Goal: Task Accomplishment & Management: Manage account settings

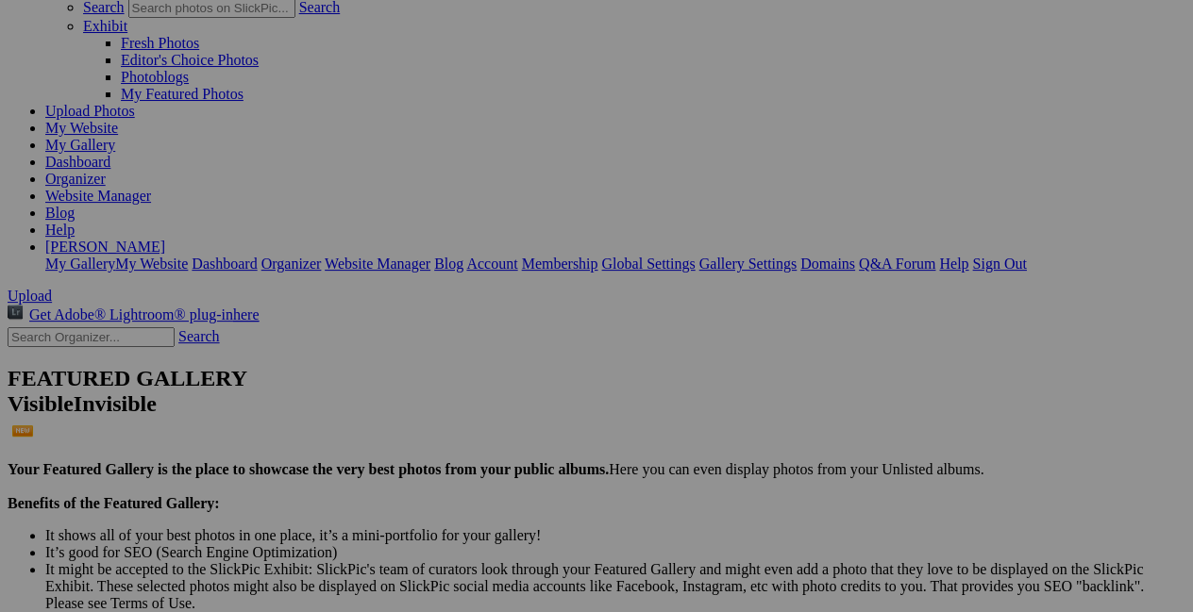
scroll to position [149, 0]
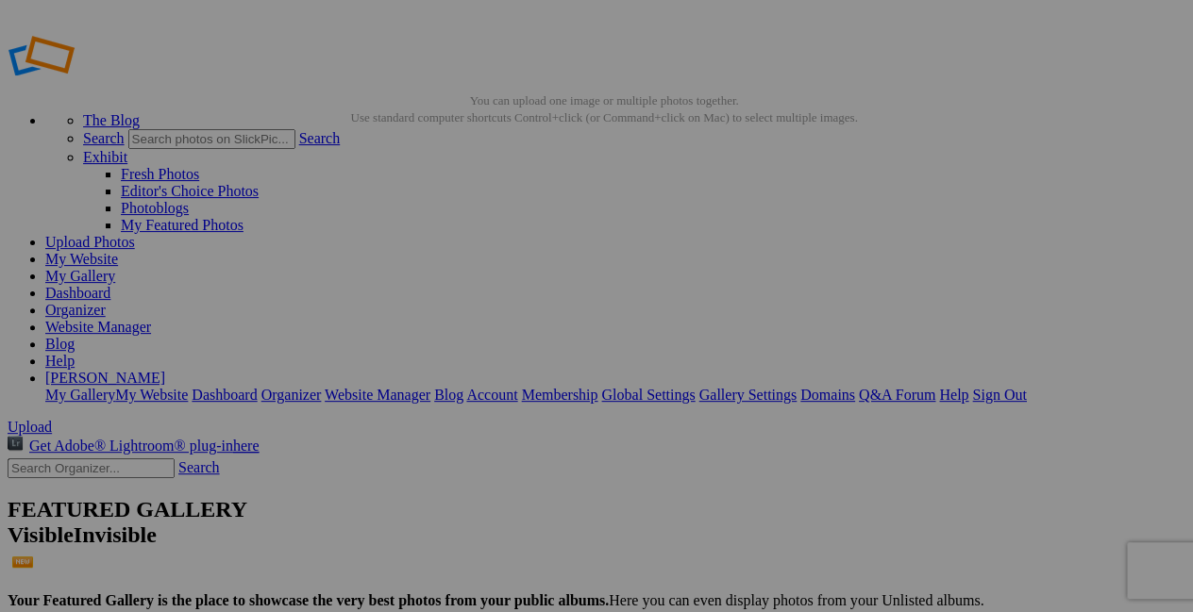
scroll to position [10, 0]
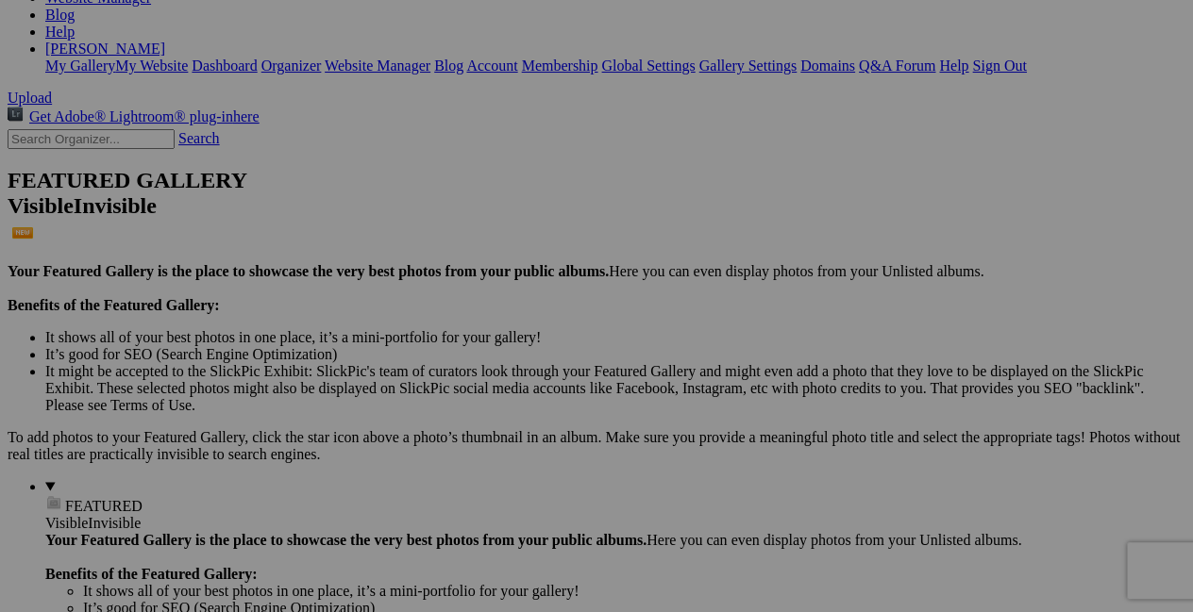
scroll to position [352, 0]
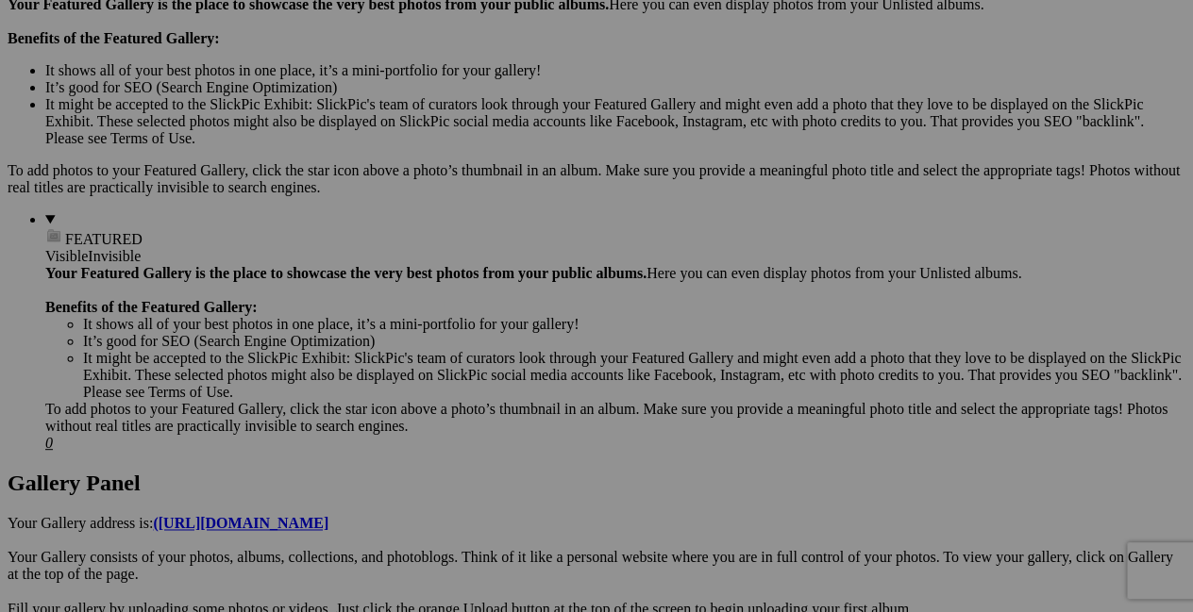
scroll to position [625, 0]
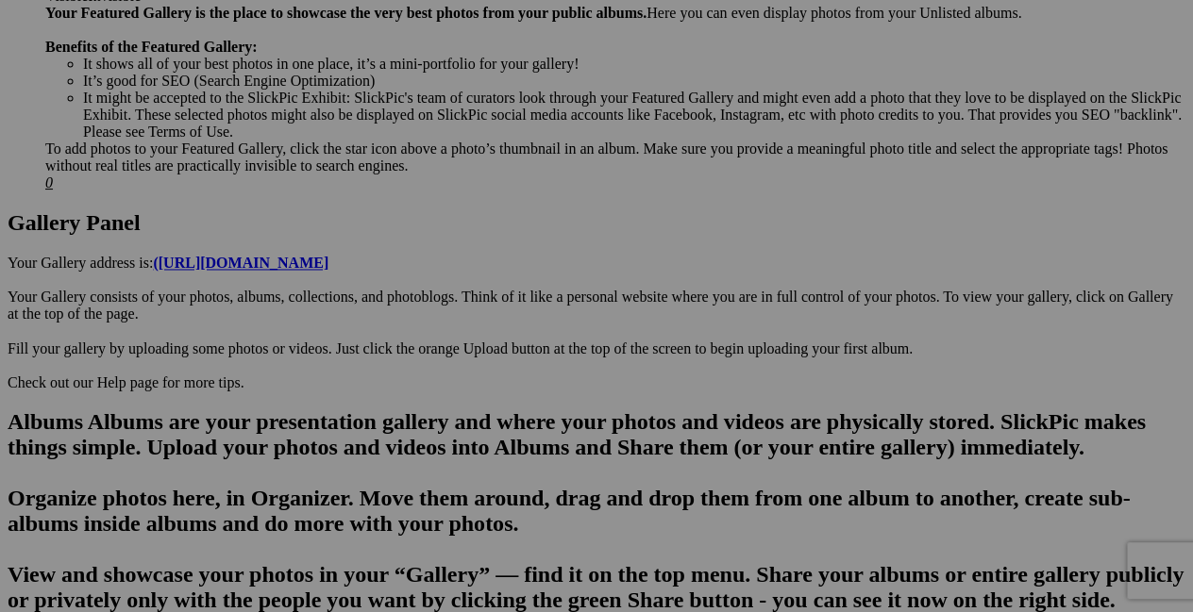
scroll to position [868, 0]
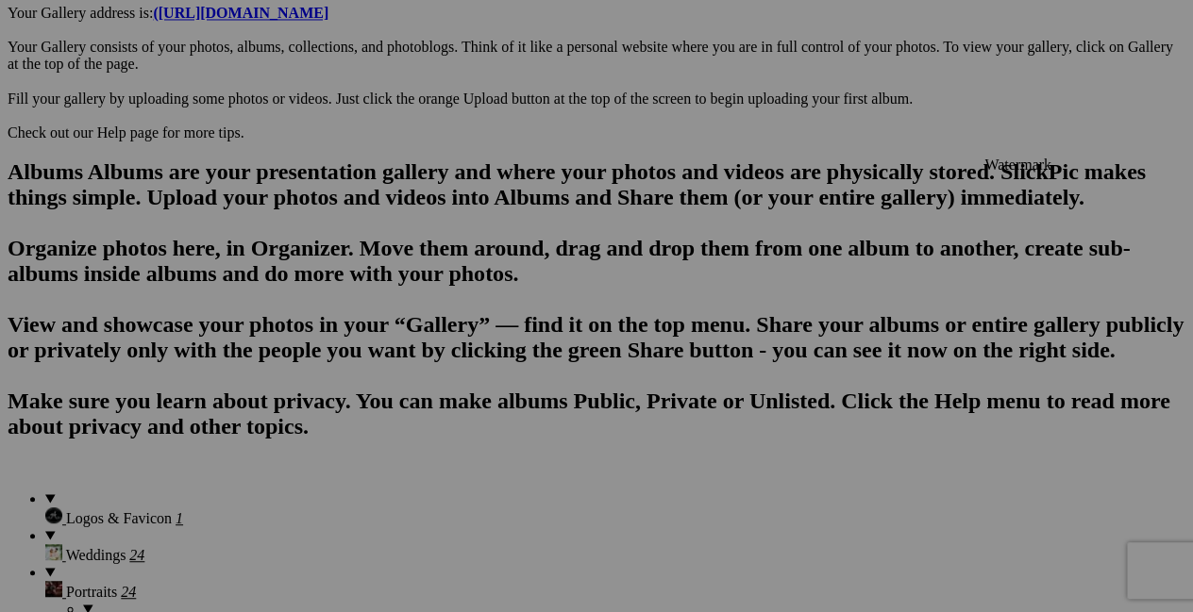
scroll to position [1118, 0]
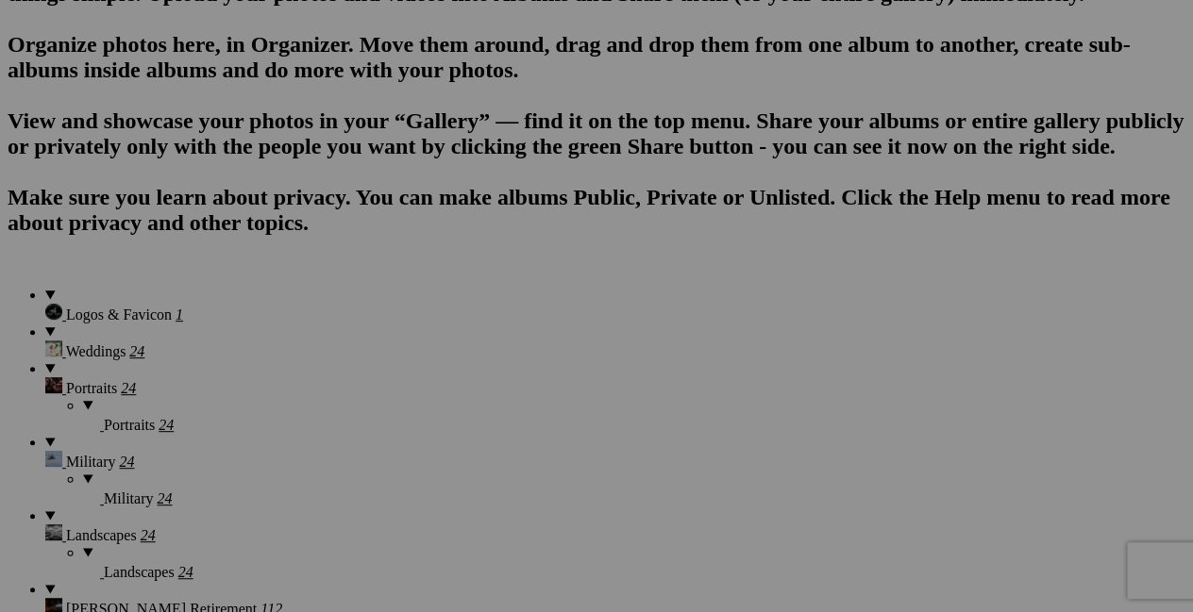
scroll to position [1342, 0]
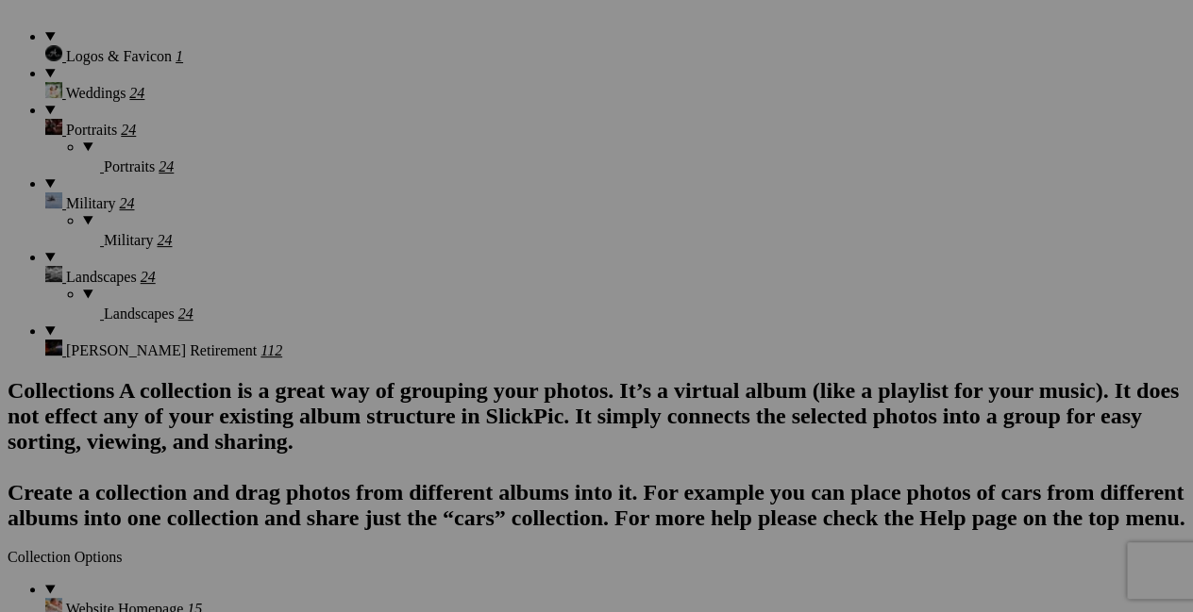
scroll to position [1578, 0]
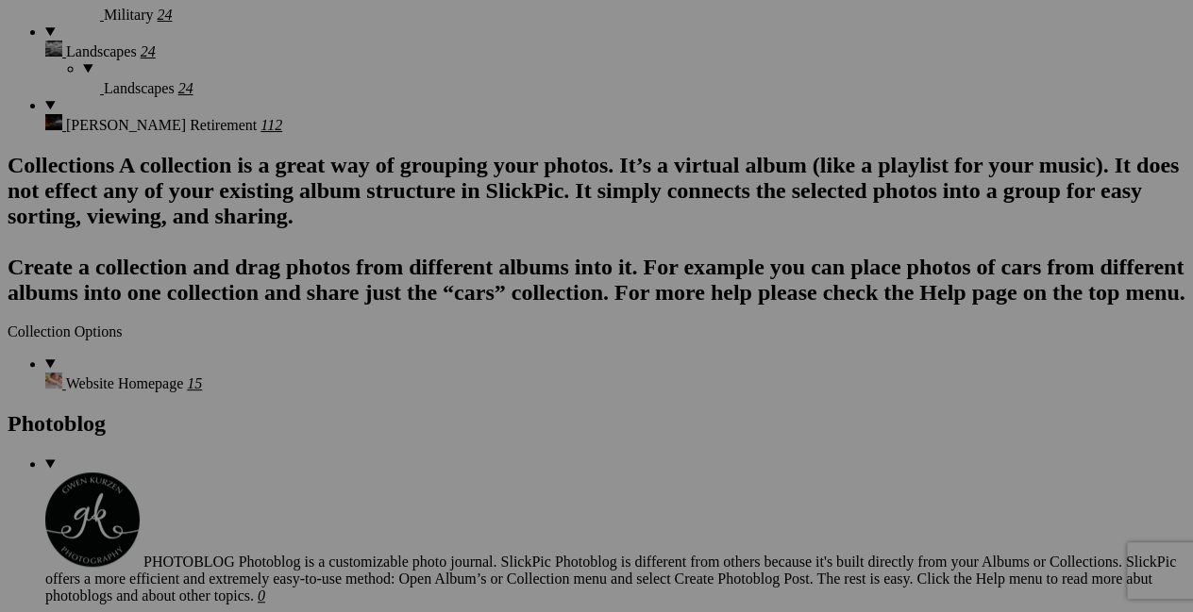
scroll to position [1814, 0]
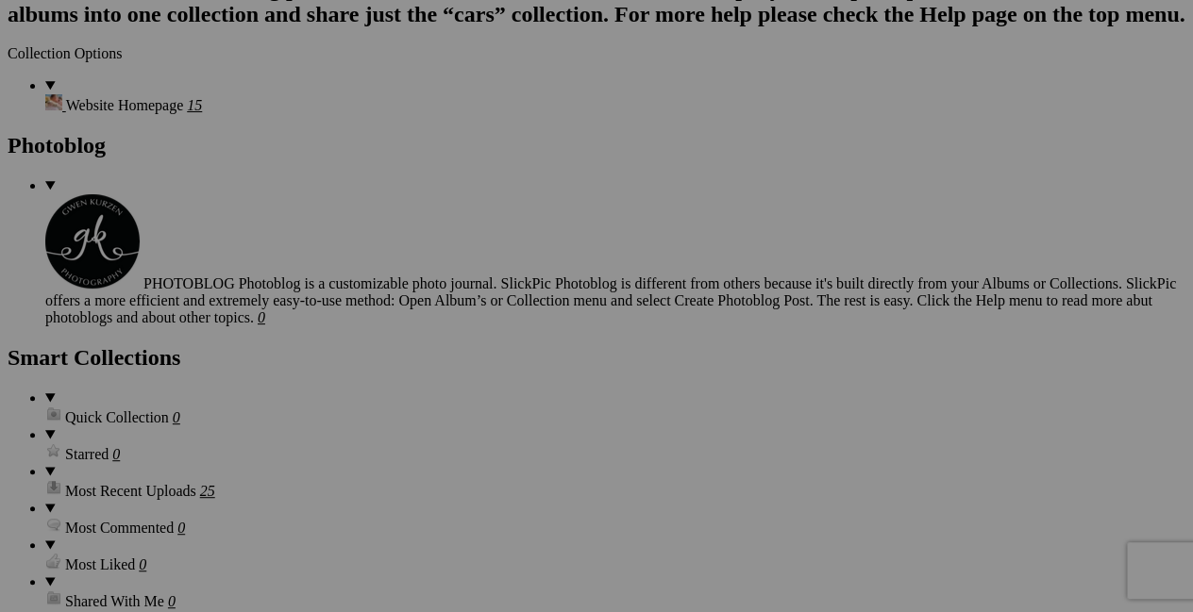
scroll to position [2084, 0]
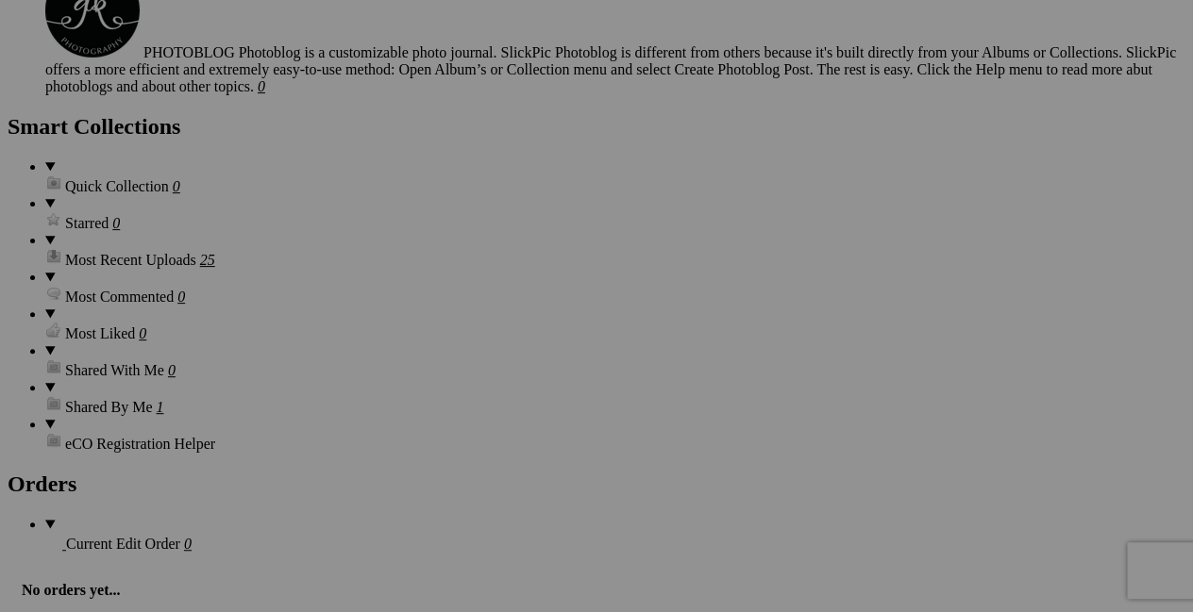
scroll to position [2312, 0]
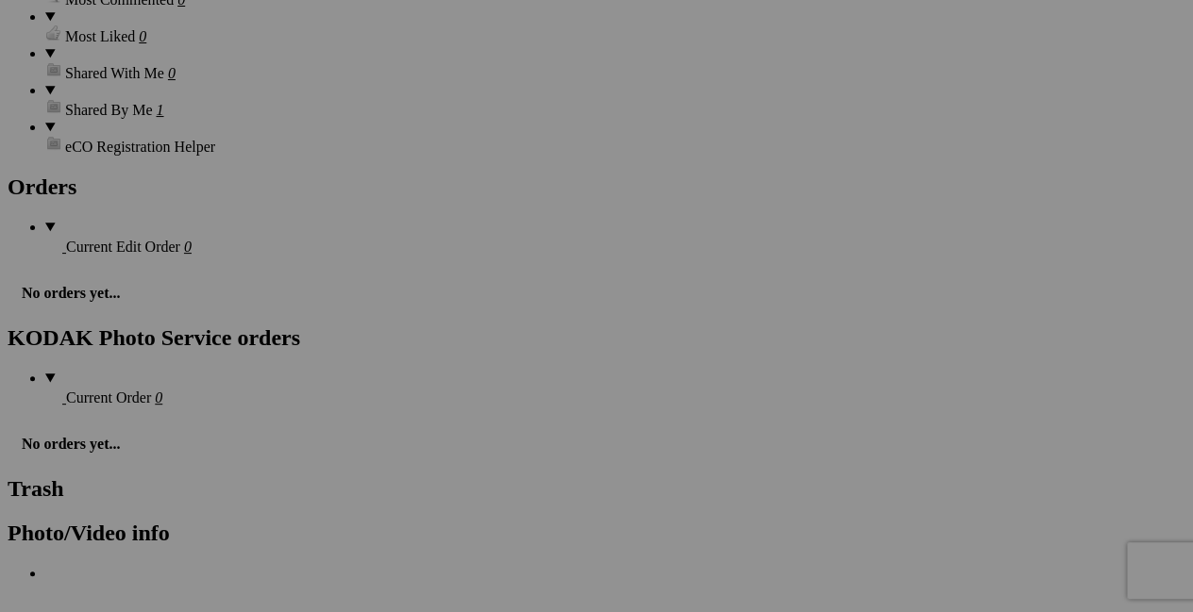
scroll to position [2609, 0]
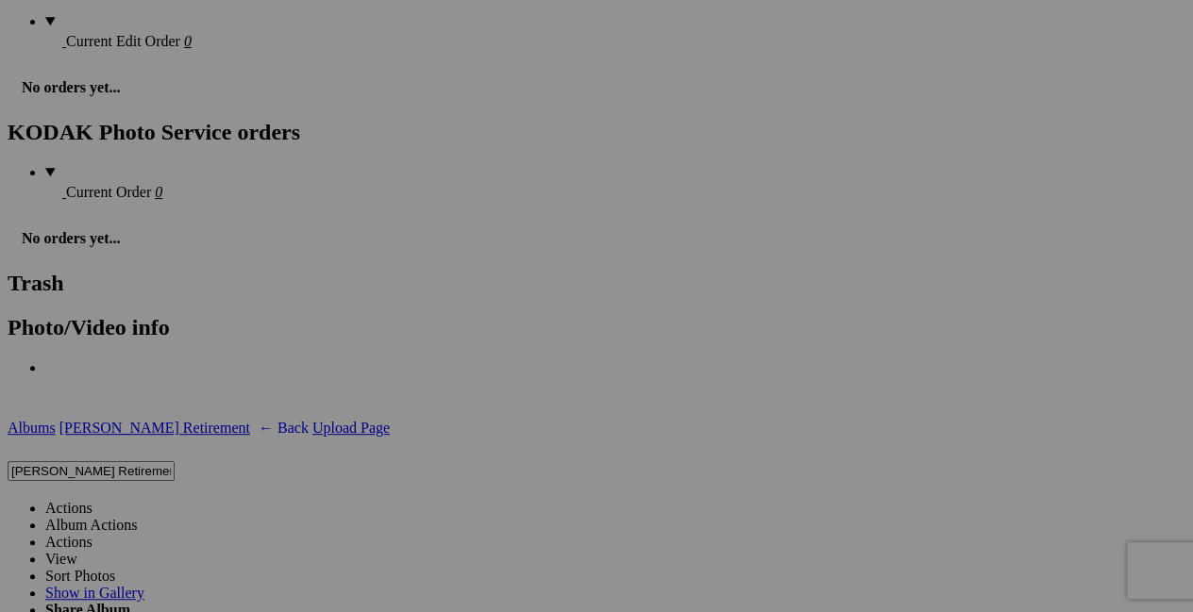
scroll to position [2820, 0]
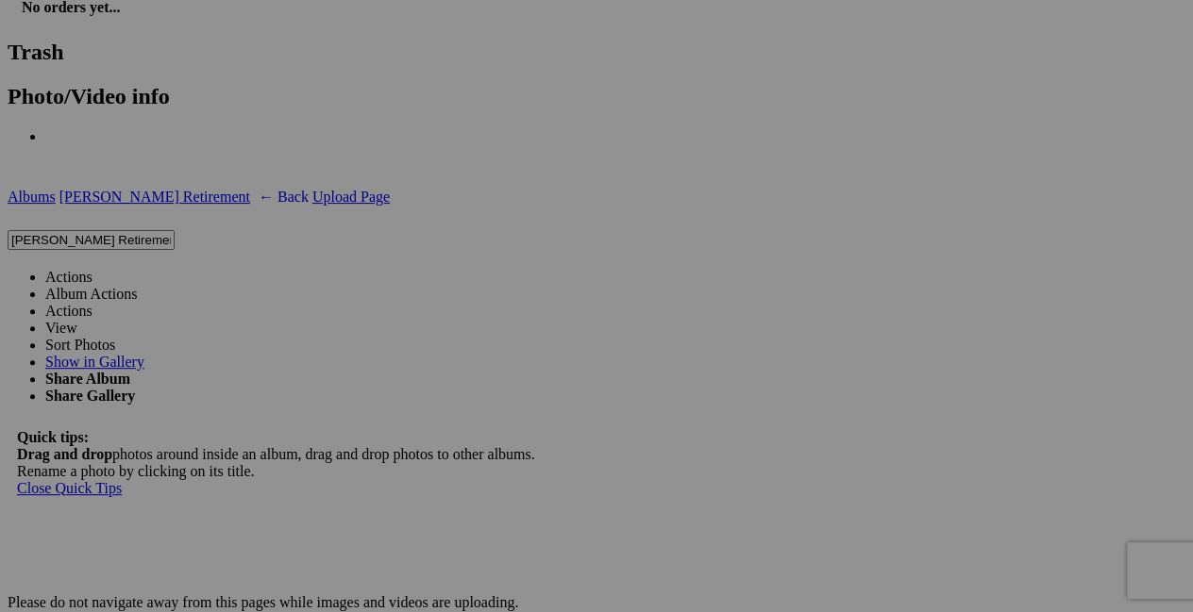
scroll to position [3077, 0]
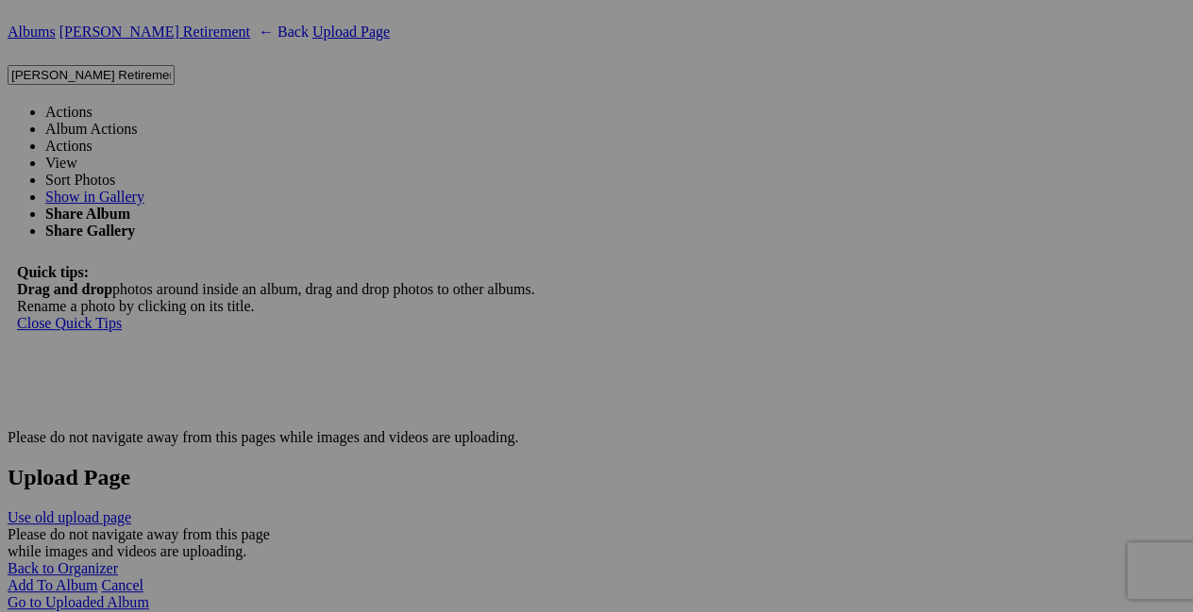
scroll to position [3211, 0]
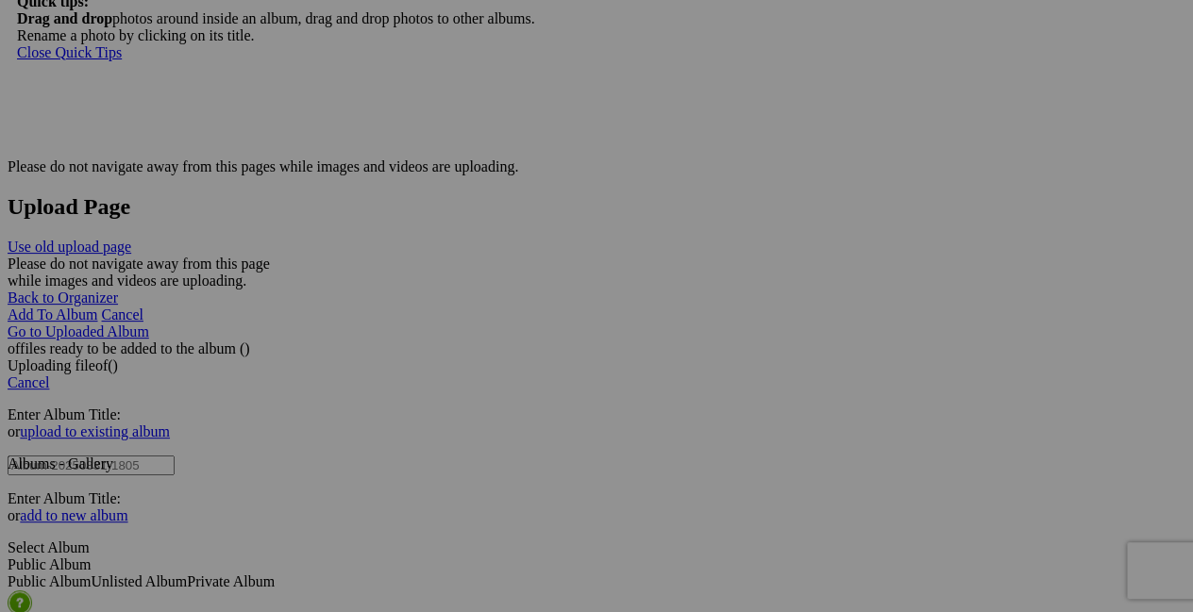
scroll to position [3501, 0]
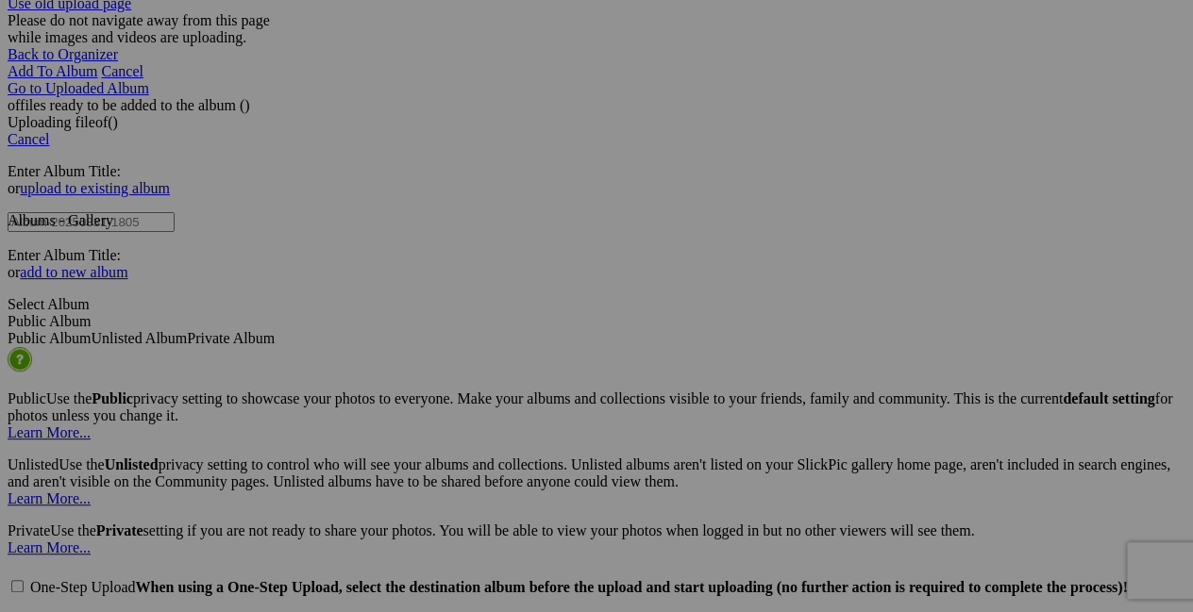
scroll to position [3740, 0]
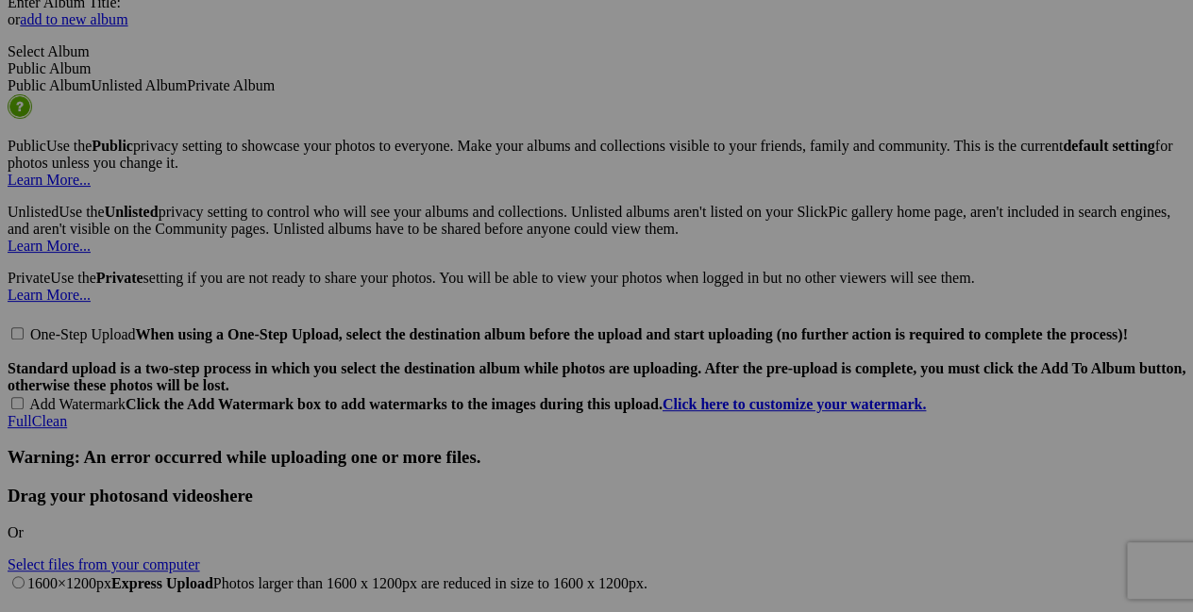
scroll to position [3988, 0]
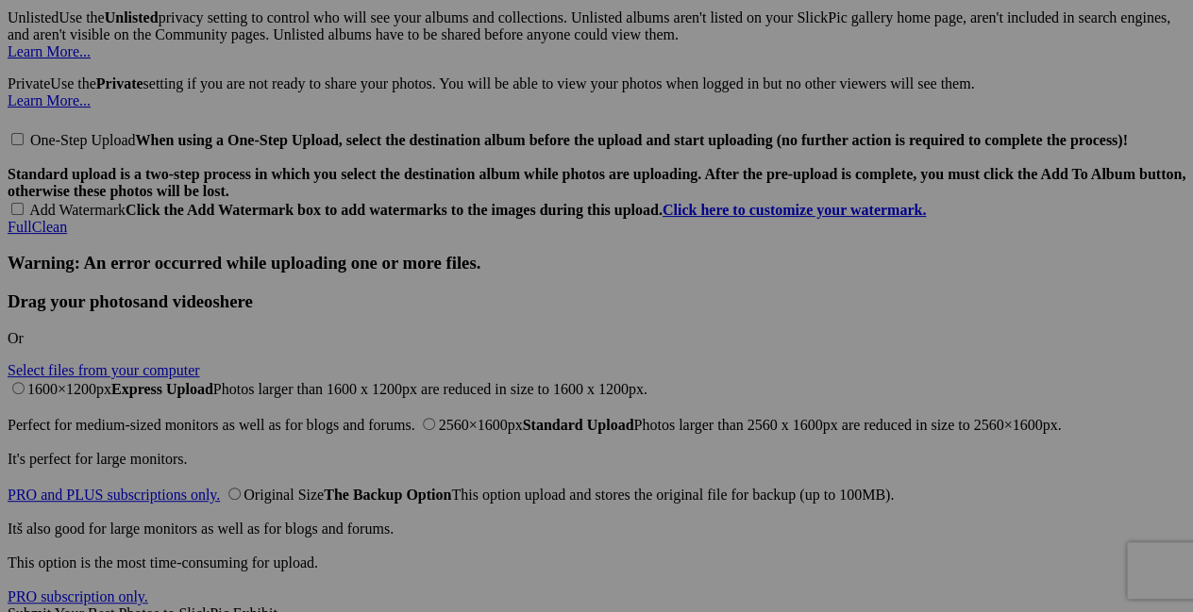
scroll to position [4176, 0]
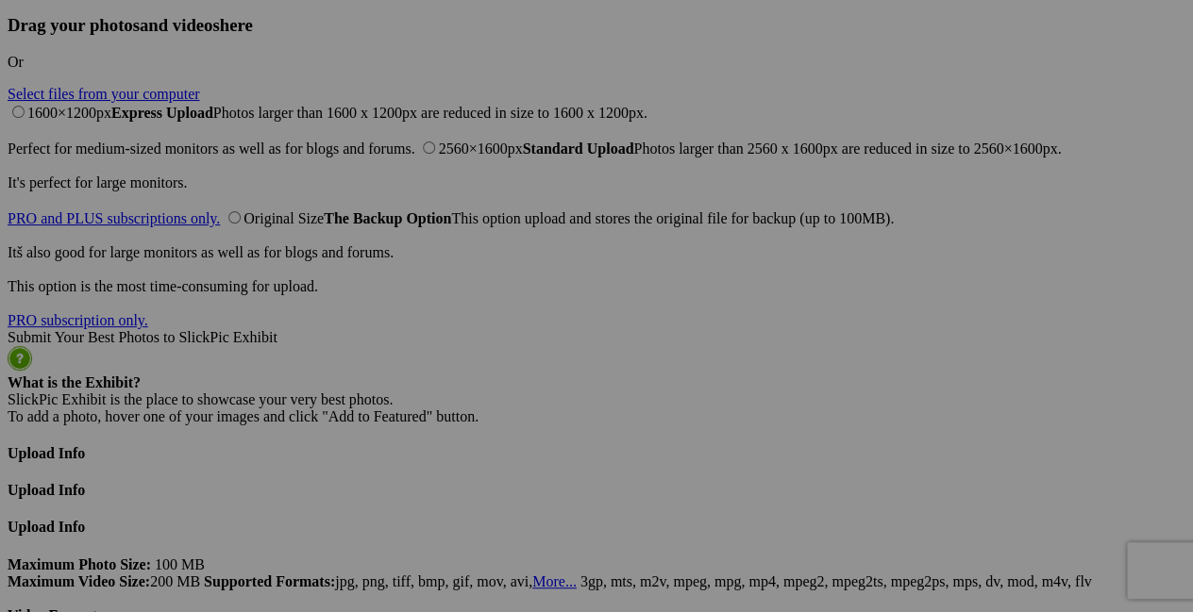
scroll to position [4466, 0]
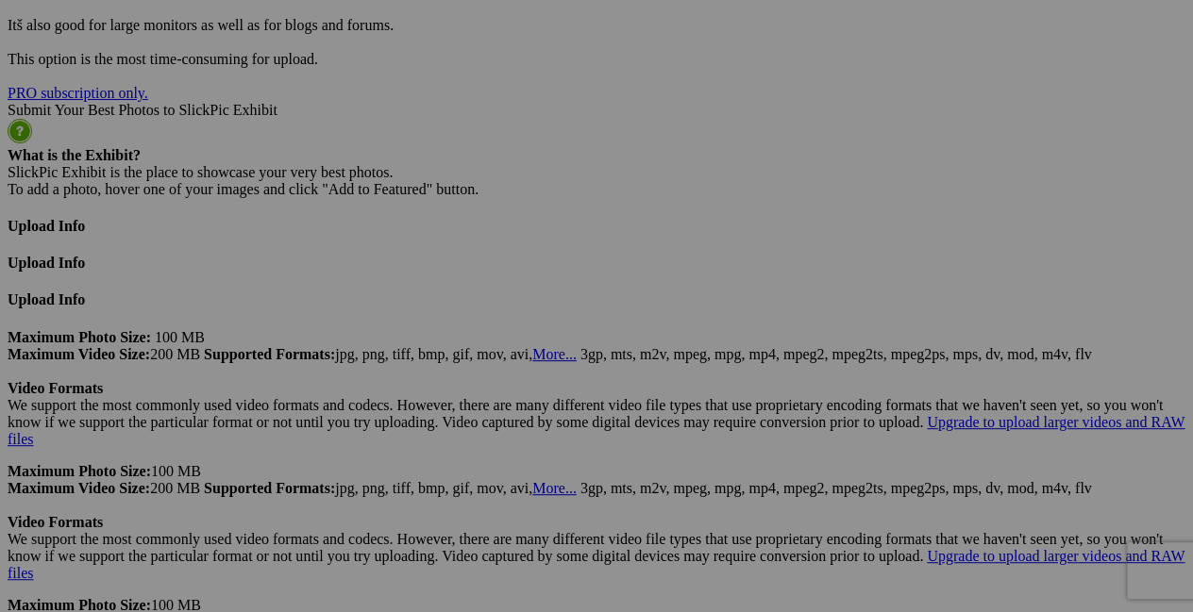
scroll to position [4694, 0]
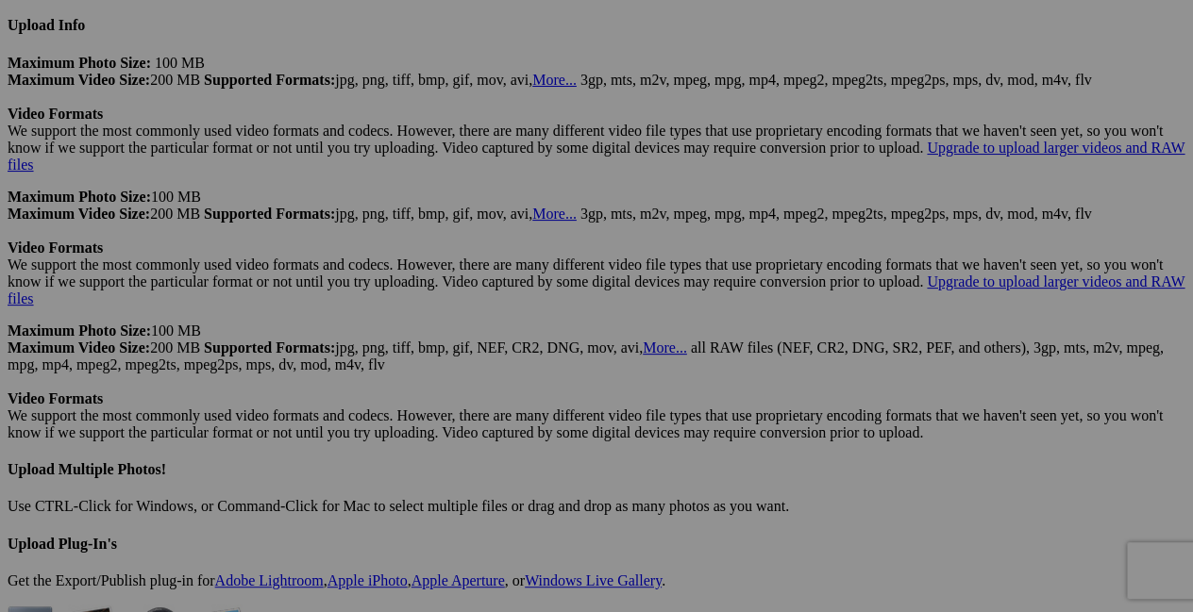
scroll to position [4961, 0]
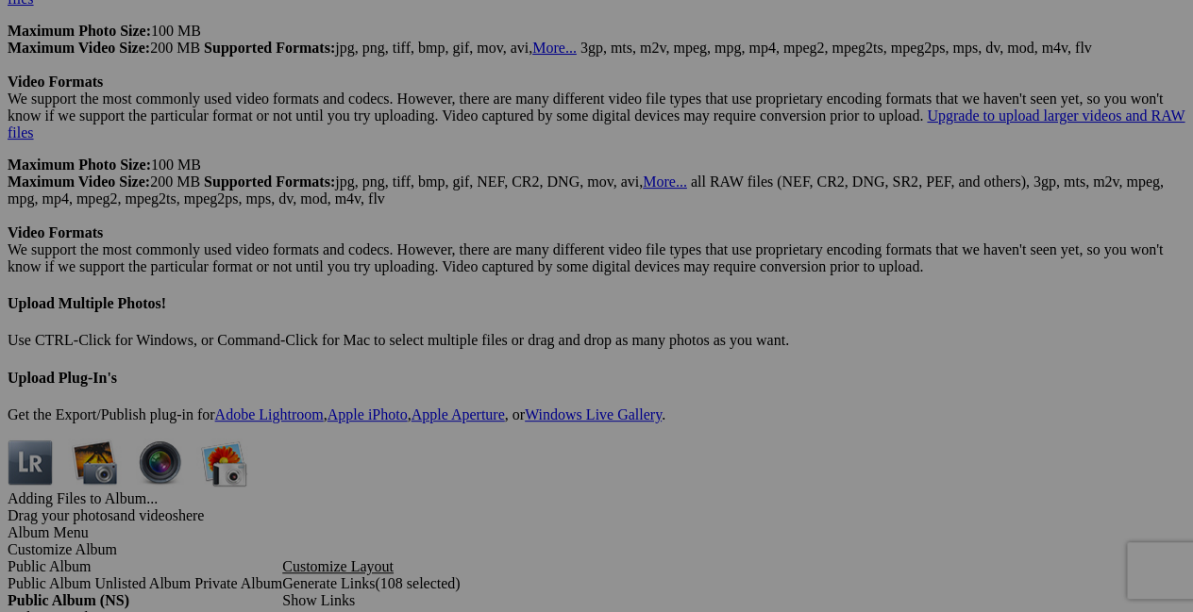
scroll to position [5124, 0]
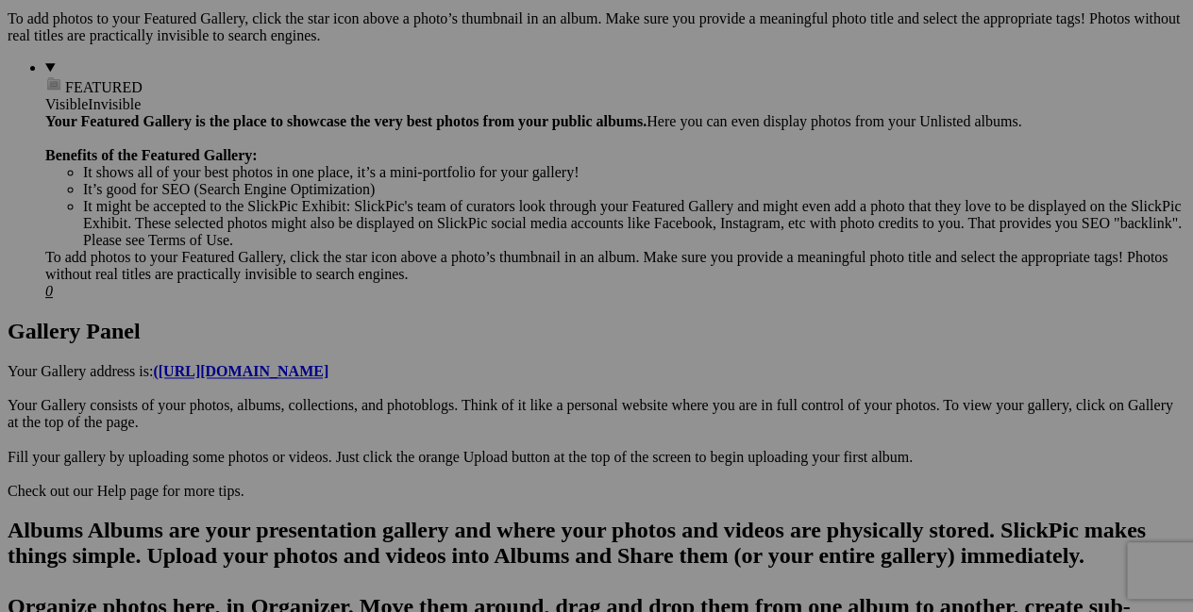
scroll to position [0, 0]
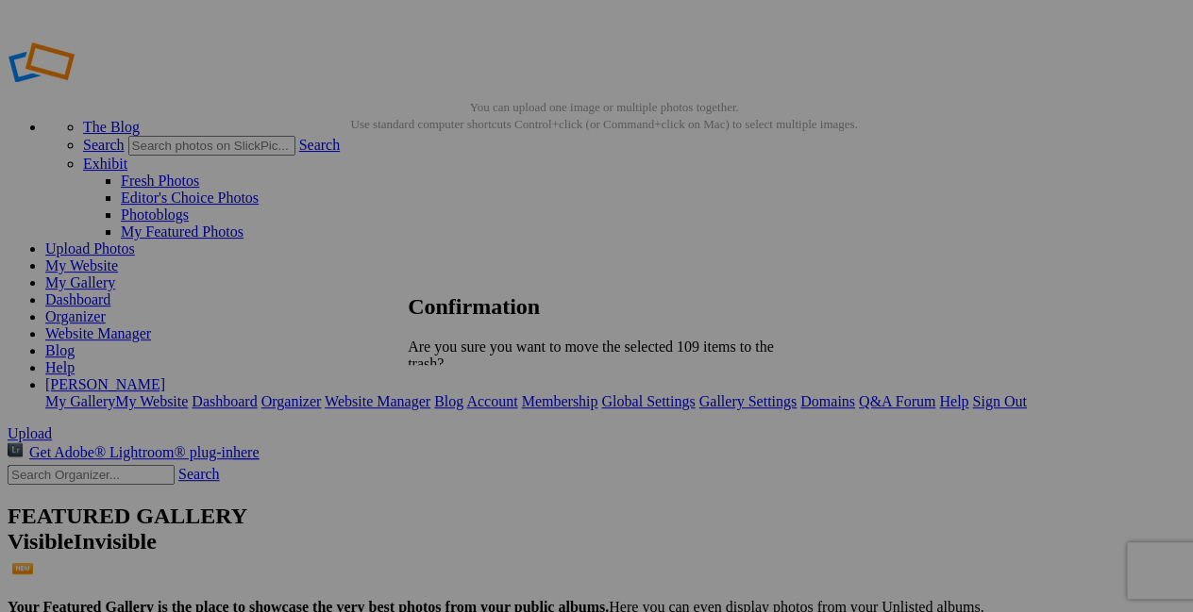
click at [471, 439] on span "Yes" at bounding box center [460, 447] width 22 height 16
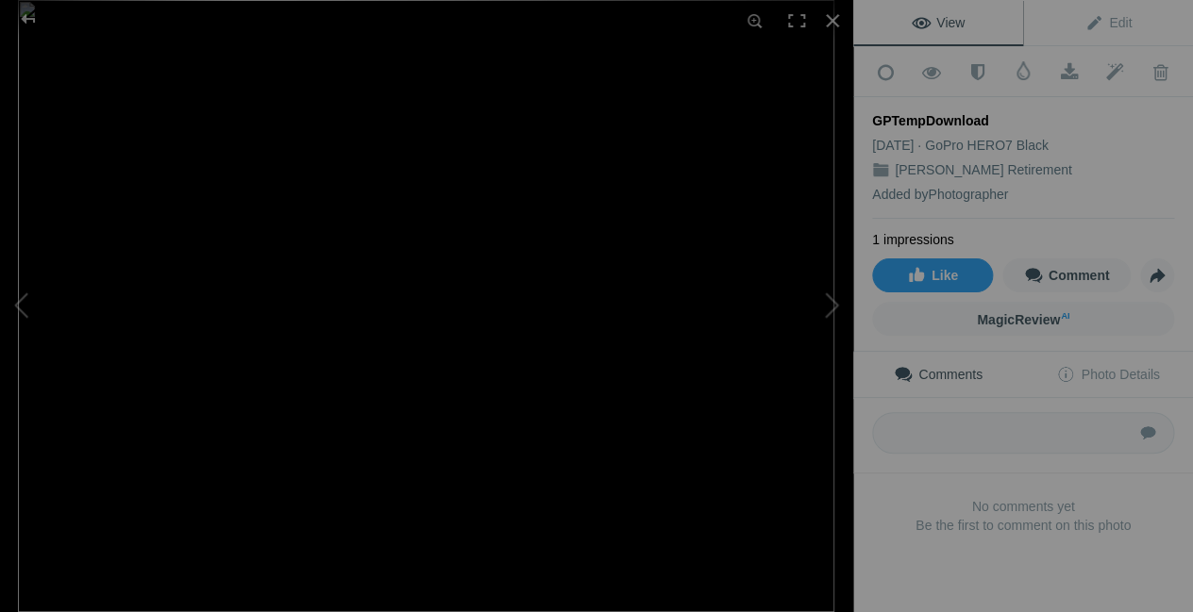
click at [706, 177] on img at bounding box center [426, 306] width 816 height 612
click at [1163, 71] on span at bounding box center [1160, 72] width 46 height 19
click at [1161, 77] on span at bounding box center [1160, 72] width 46 height 19
click at [32, 21] on div at bounding box center [28, 19] width 68 height 38
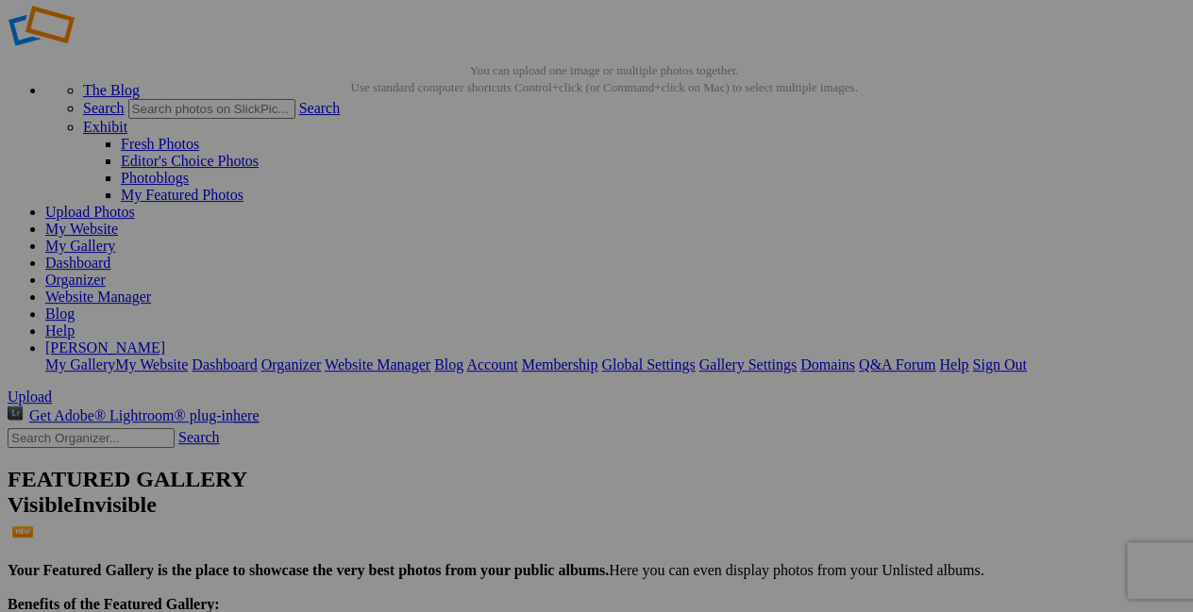
scroll to position [35, 0]
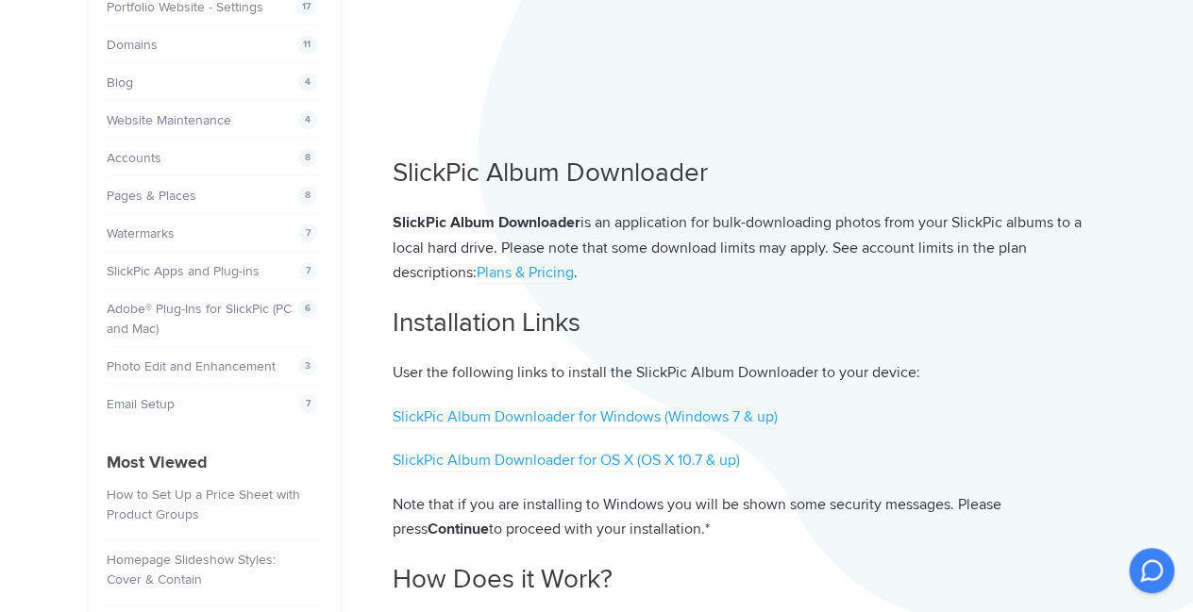
scroll to position [482, 0]
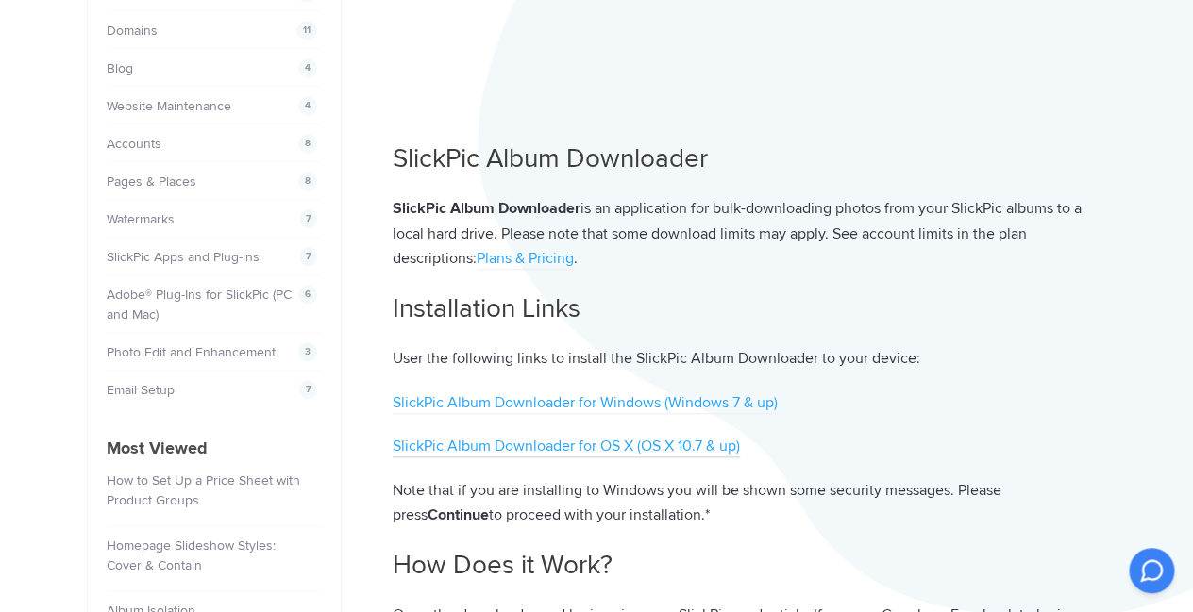
click at [629, 451] on link "SlickPic Album Downloader for OS X (OS X 10.7 & up)" at bounding box center [566, 447] width 347 height 21
